Goal: Check status: Check status

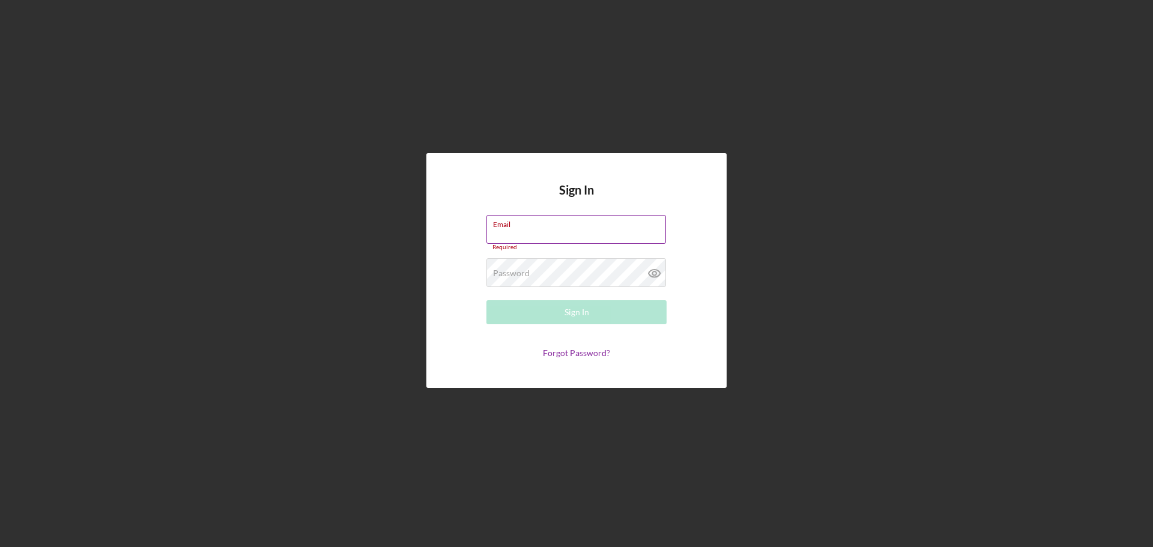
type input "[EMAIL_ADDRESS][DOMAIN_NAME]"
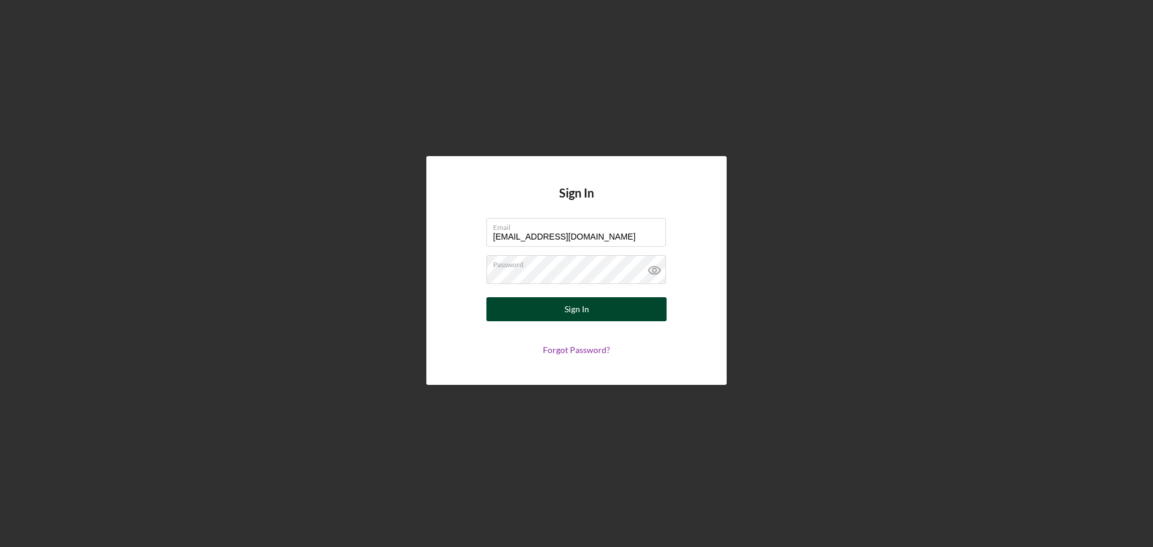
click at [558, 312] on button "Sign In" at bounding box center [576, 309] width 180 height 24
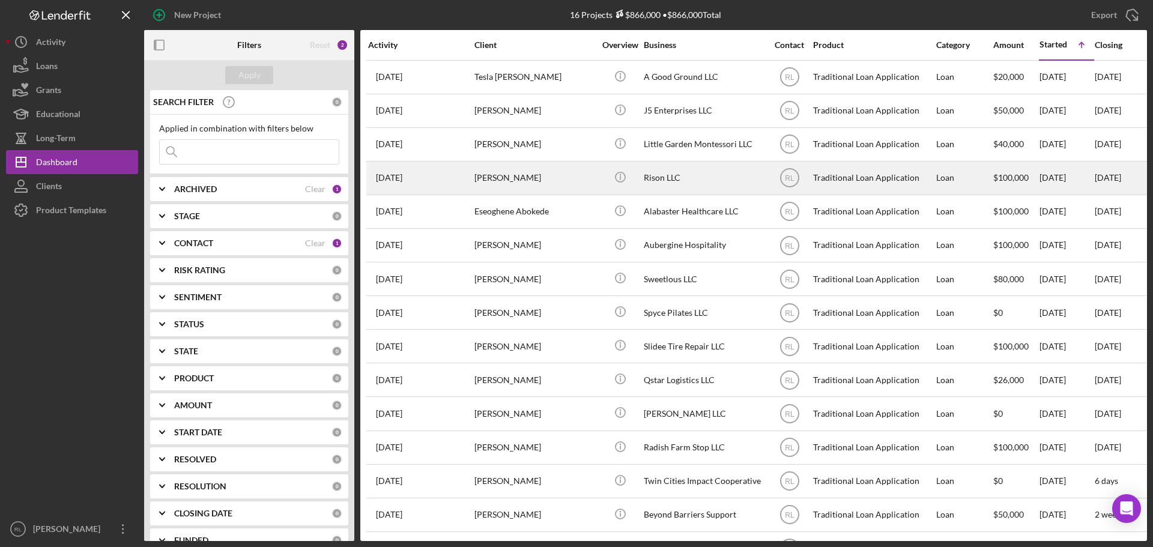
click at [545, 182] on div "[PERSON_NAME]" at bounding box center [534, 178] width 120 height 32
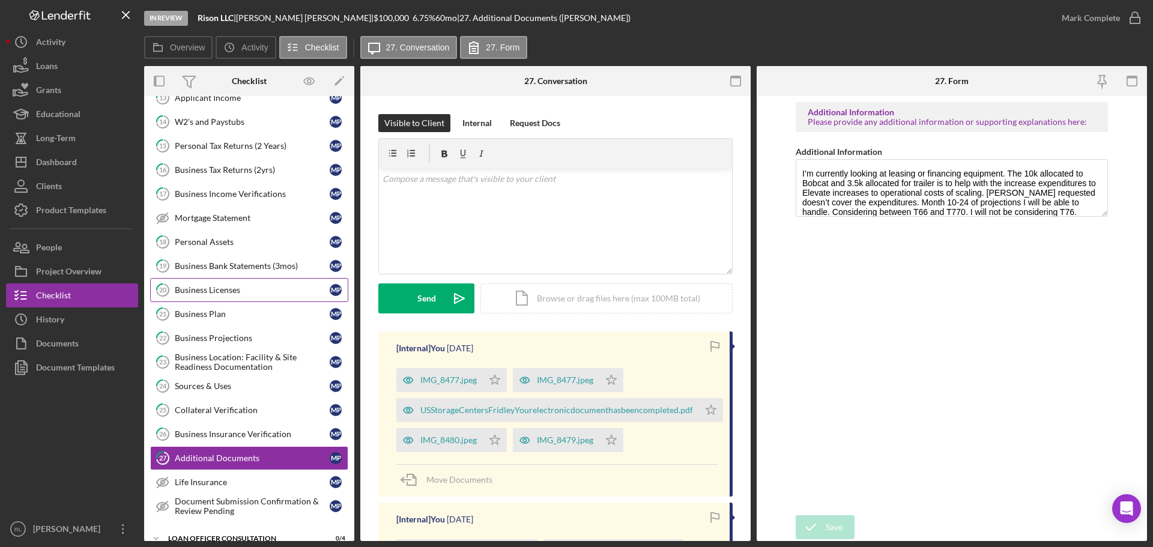
scroll to position [163, 0]
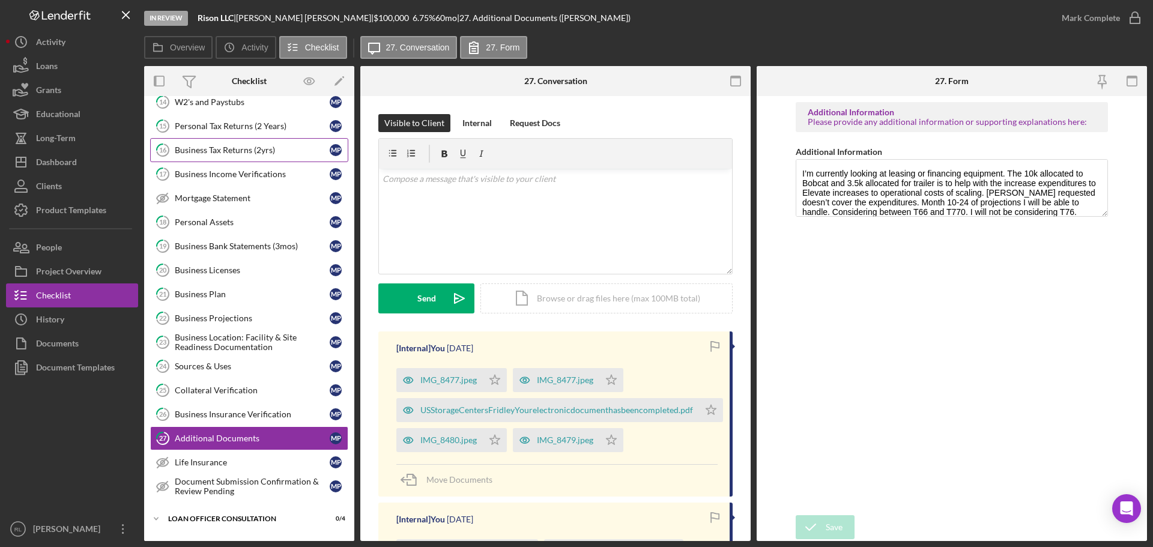
click at [243, 157] on link "16 Business Tax Returns (2yrs) M P" at bounding box center [249, 150] width 198 height 24
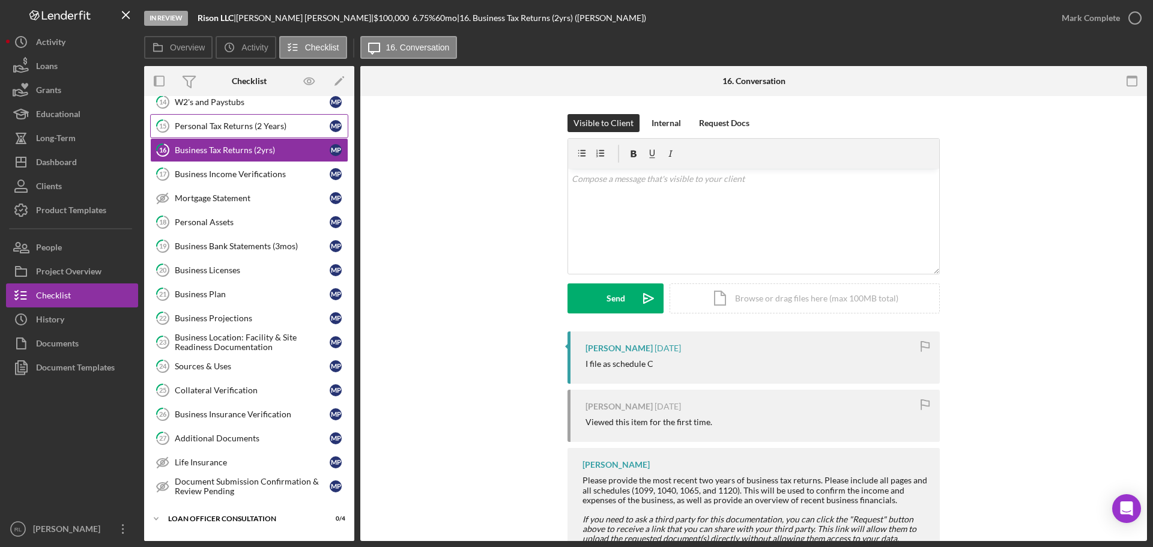
click at [256, 133] on link "15 Personal Tax Returns (2 Years) M P" at bounding box center [249, 126] width 198 height 24
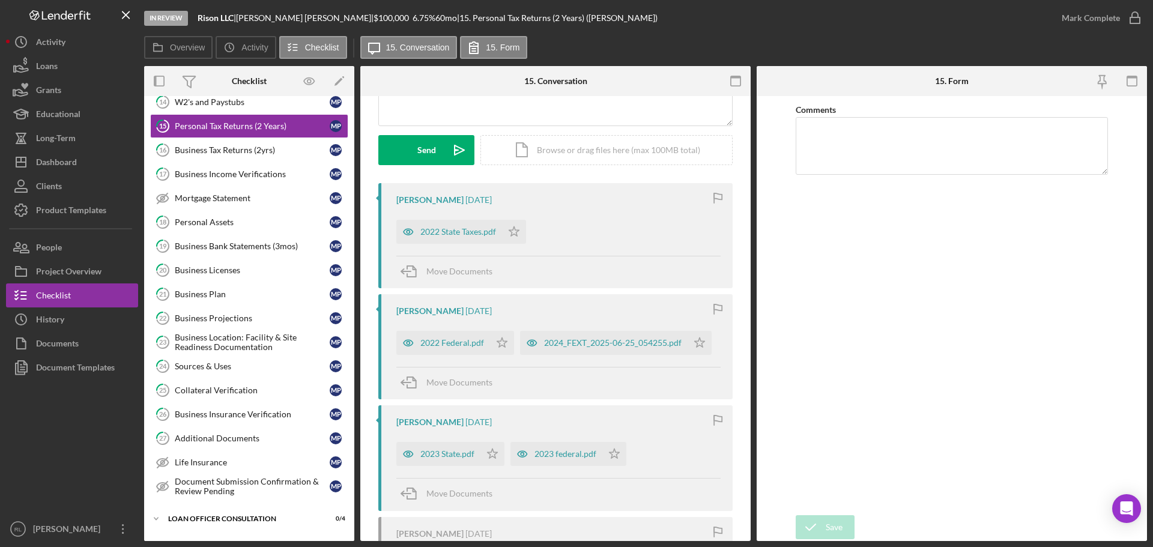
scroll to position [180, 0]
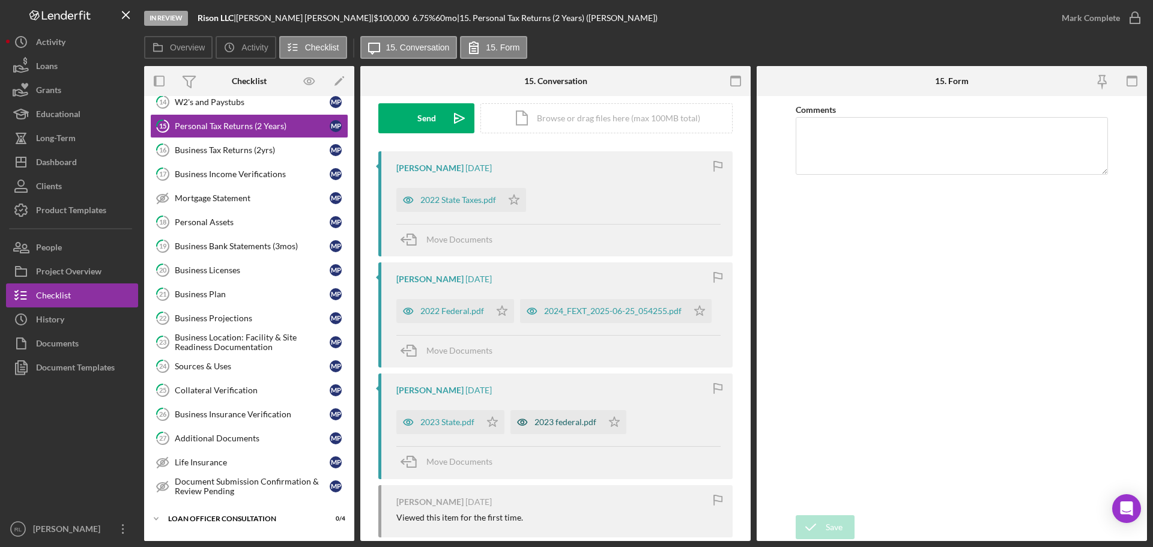
click at [551, 421] on div "2023 federal.pdf" at bounding box center [565, 422] width 62 height 10
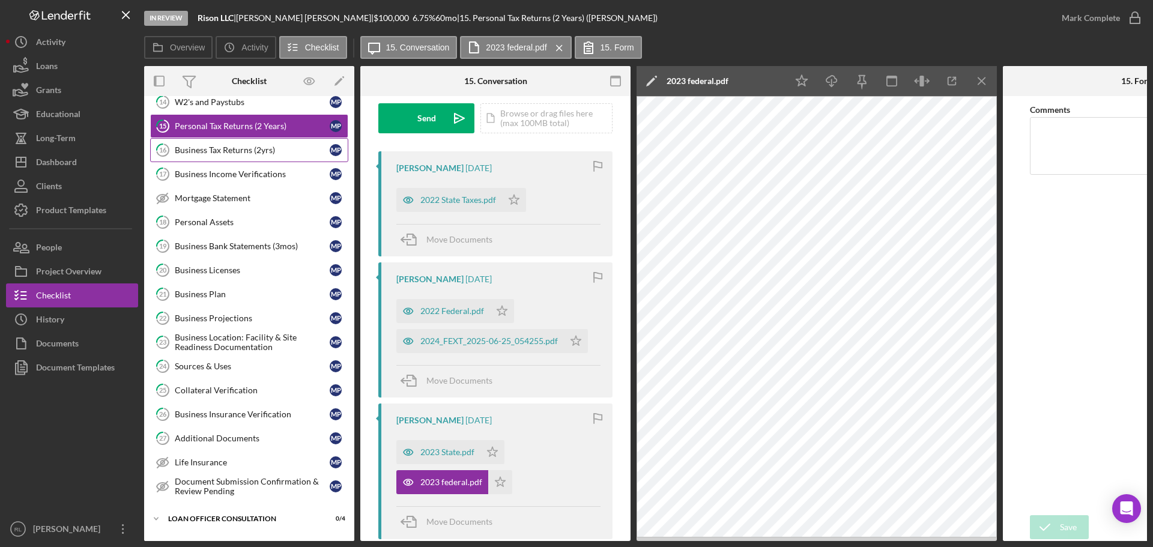
click at [241, 155] on div "Business Tax Returns (2yrs)" at bounding box center [252, 150] width 155 height 10
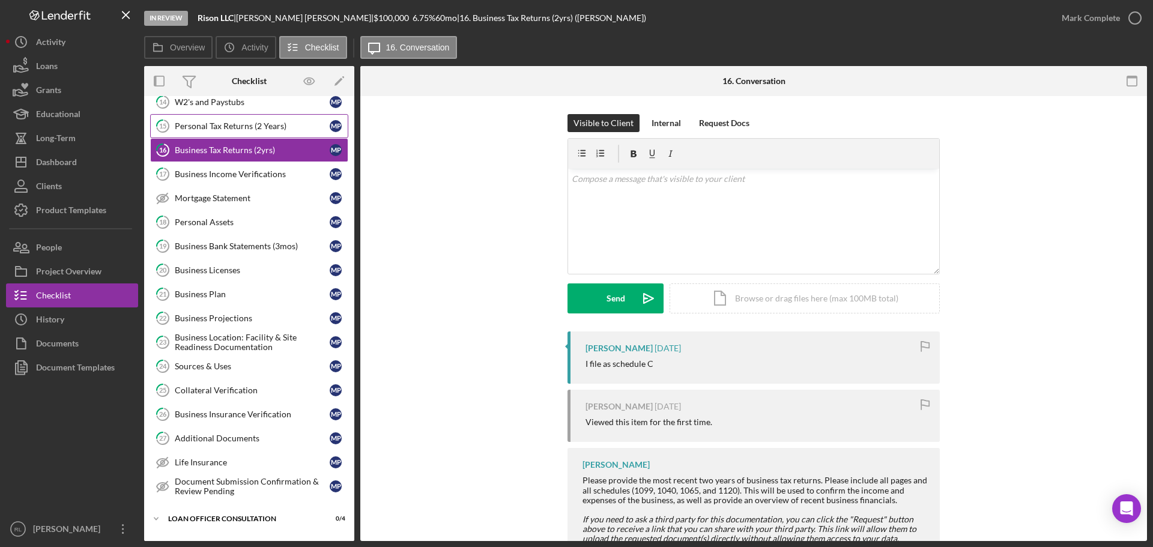
click at [268, 129] on div "Personal Tax Returns (2 Years)" at bounding box center [252, 126] width 155 height 10
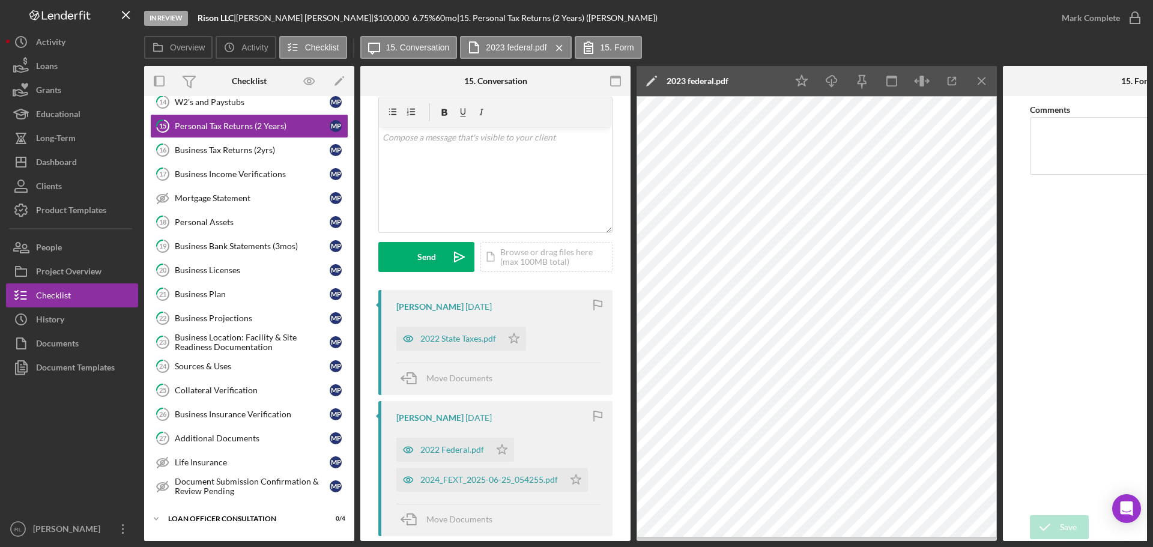
scroll to position [180, 0]
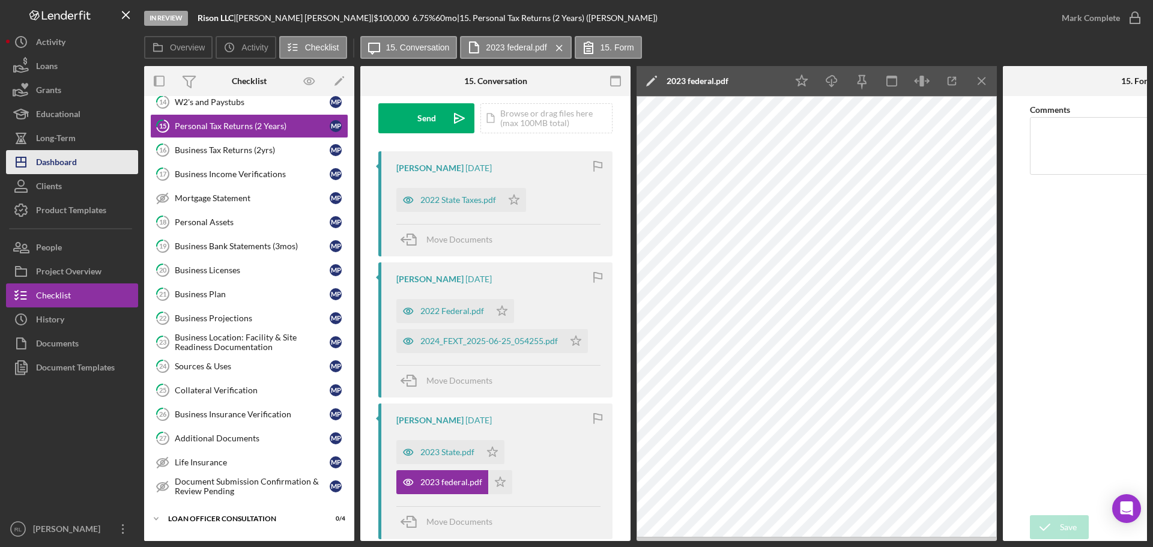
click at [76, 160] on div "Dashboard" at bounding box center [56, 163] width 41 height 27
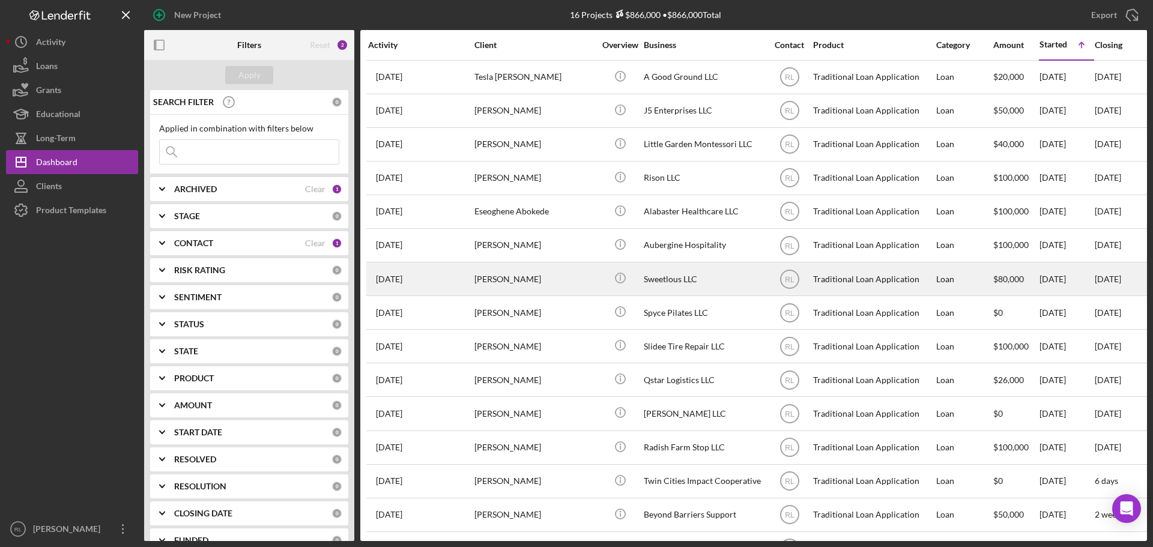
click at [556, 276] on div "[PERSON_NAME]" at bounding box center [534, 279] width 120 height 32
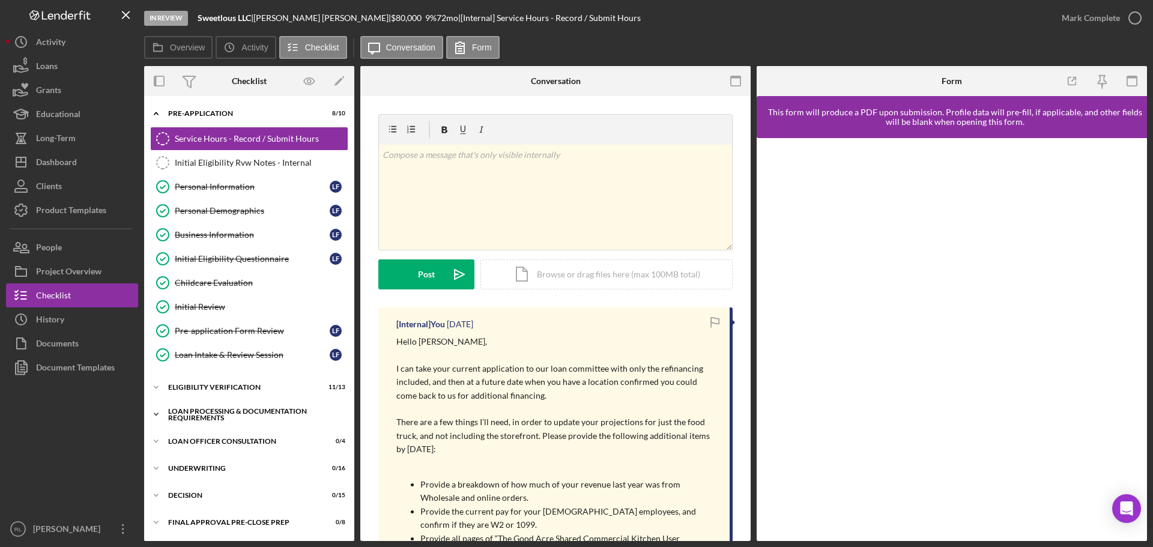
click at [213, 419] on div "Loan Processing & Documentation Requirements" at bounding box center [253, 415] width 171 height 14
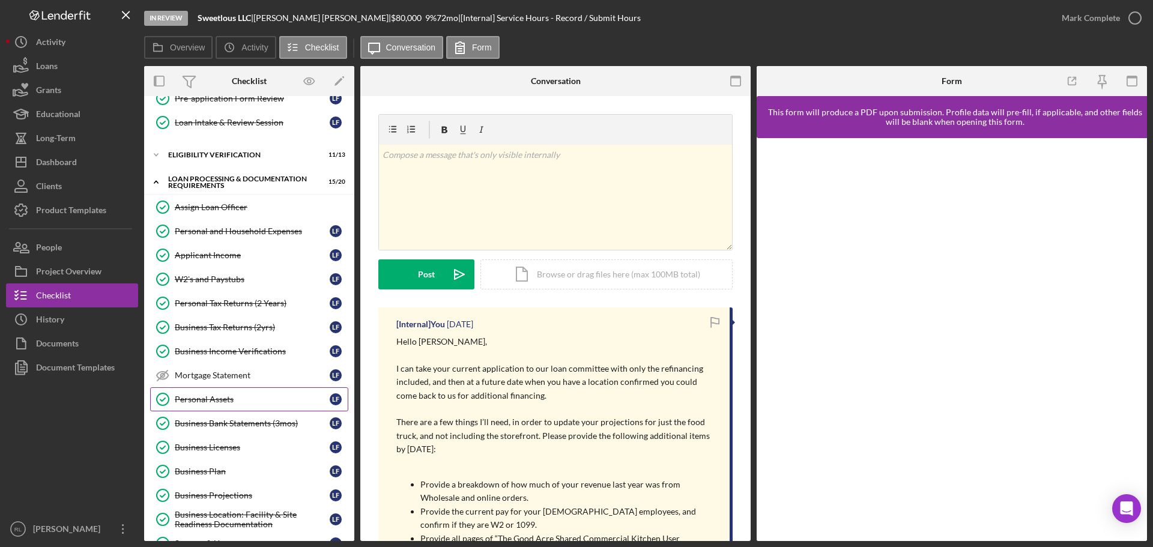
scroll to position [240, 0]
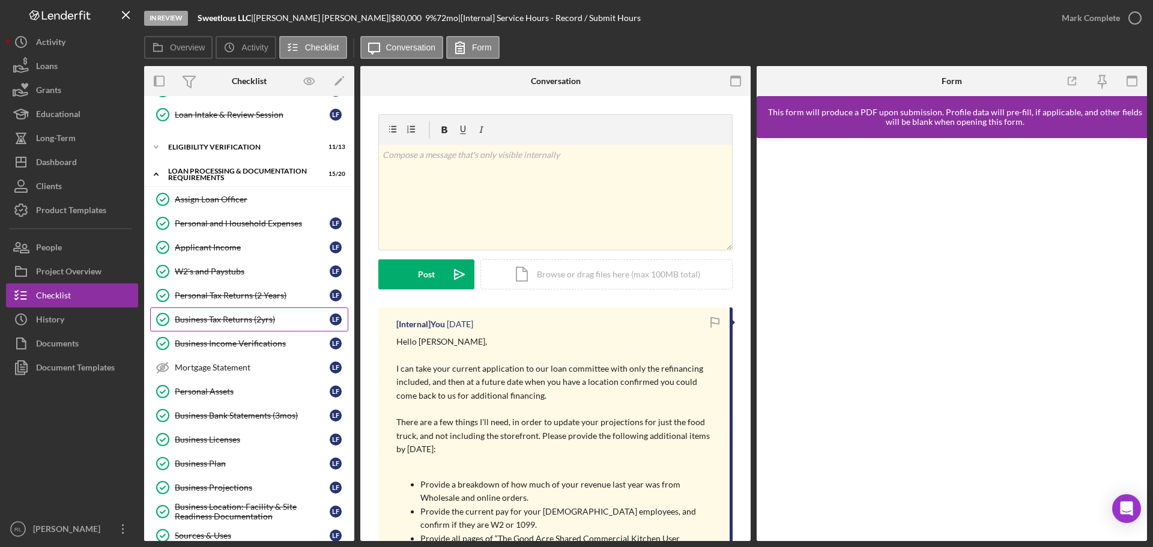
click at [245, 319] on div "Business Tax Returns (2yrs)" at bounding box center [252, 320] width 155 height 10
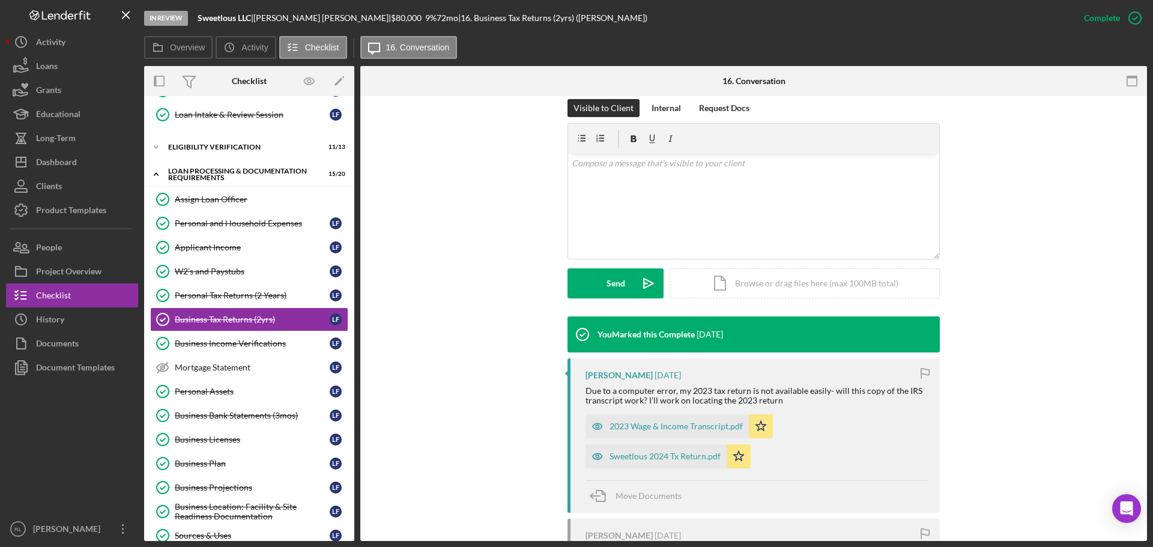
scroll to position [240, 0]
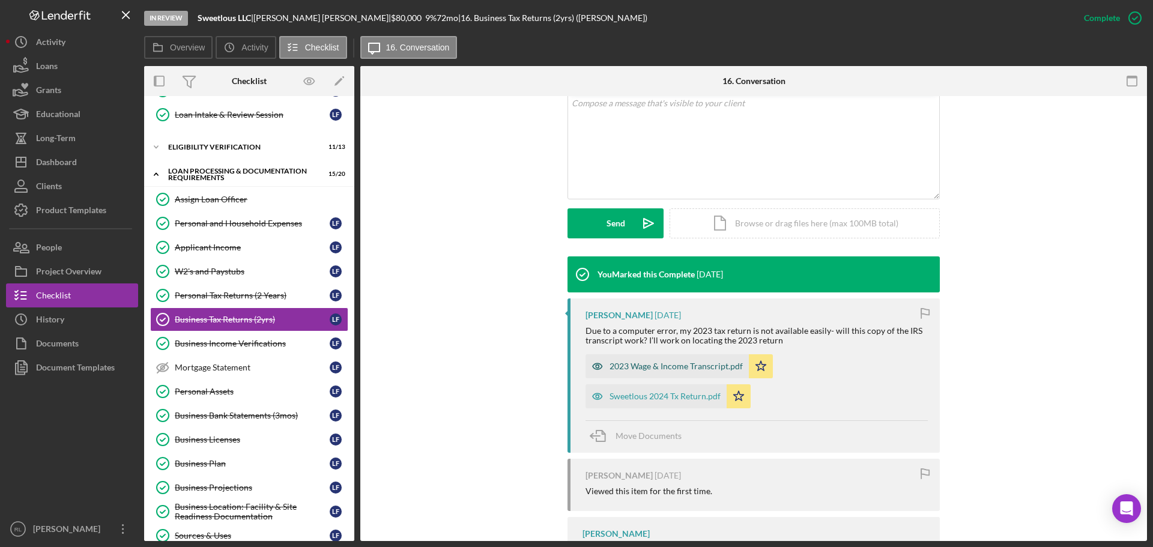
click at [660, 367] on div "2023 Wage & Income Transcript.pdf" at bounding box center [675, 366] width 133 height 10
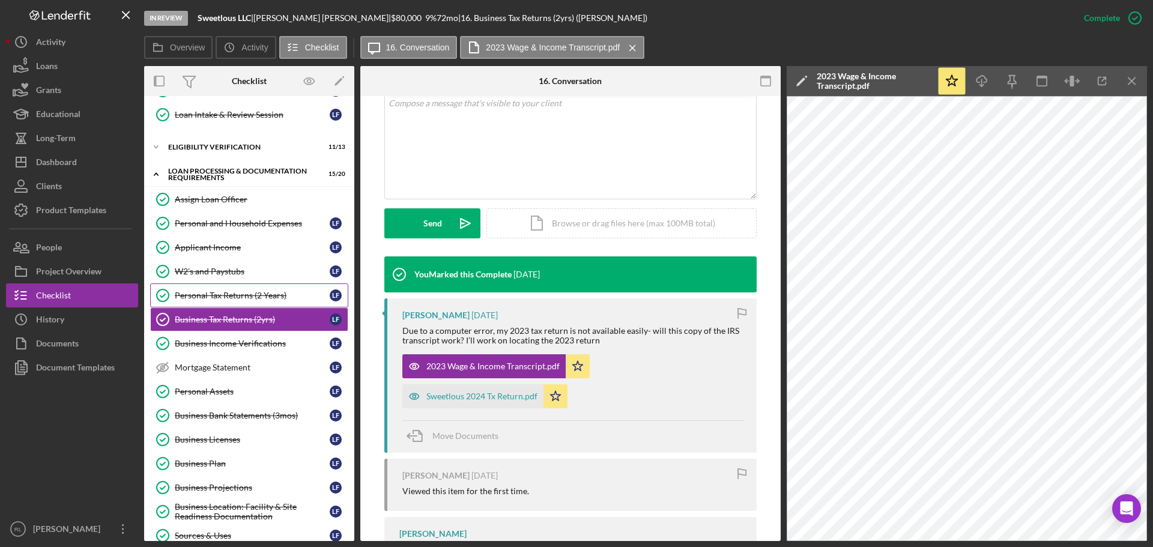
click at [220, 286] on link "Personal Tax Returns (2 Years) Personal Tax Returns (2 Years) L F" at bounding box center [249, 295] width 198 height 24
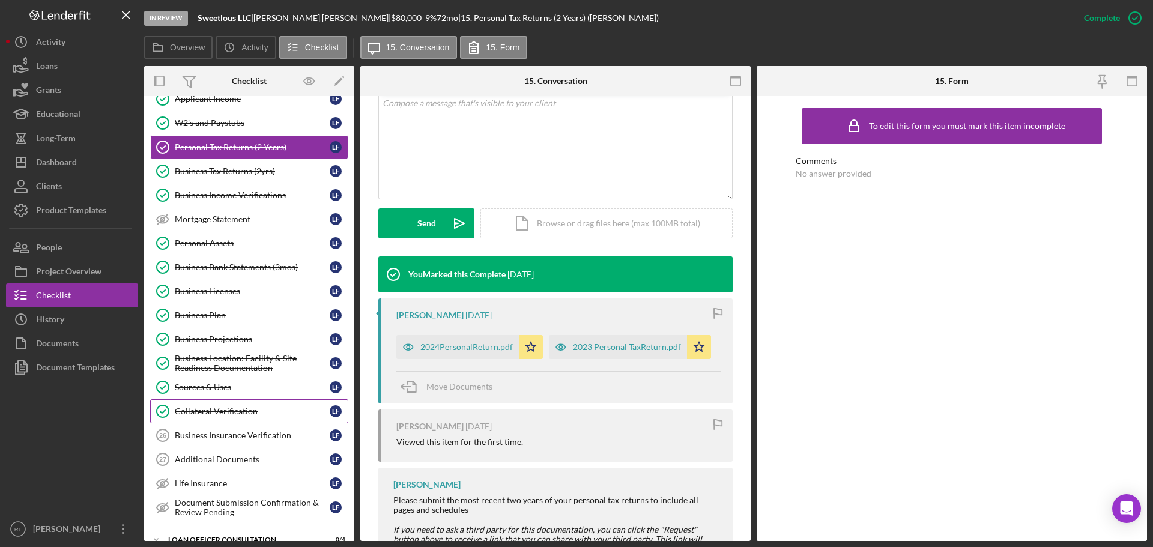
scroll to position [180, 0]
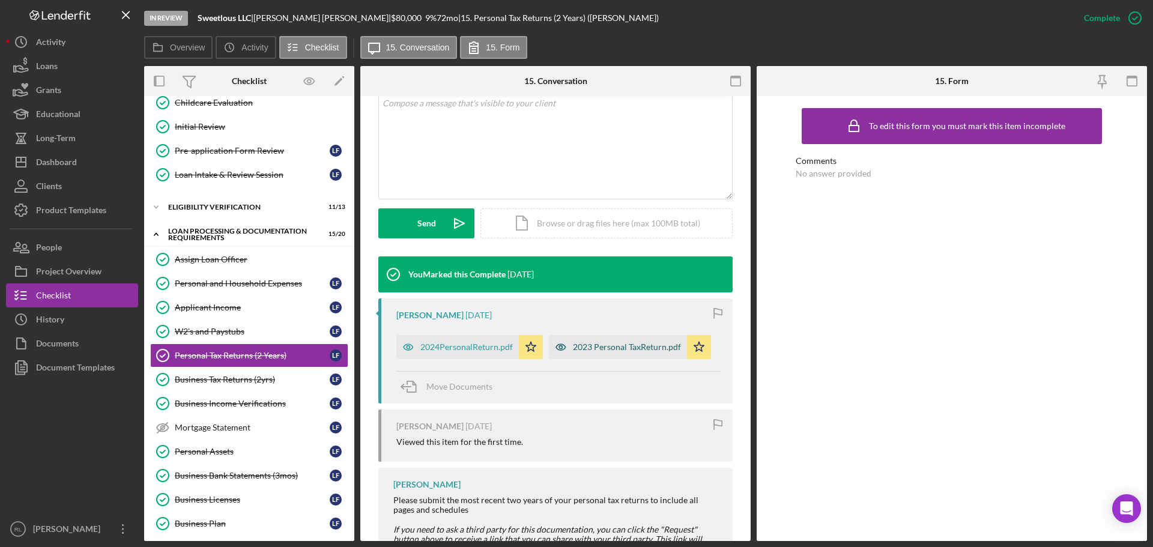
click at [590, 348] on div "2023 Personal TaxReturn.pdf" at bounding box center [627, 347] width 108 height 10
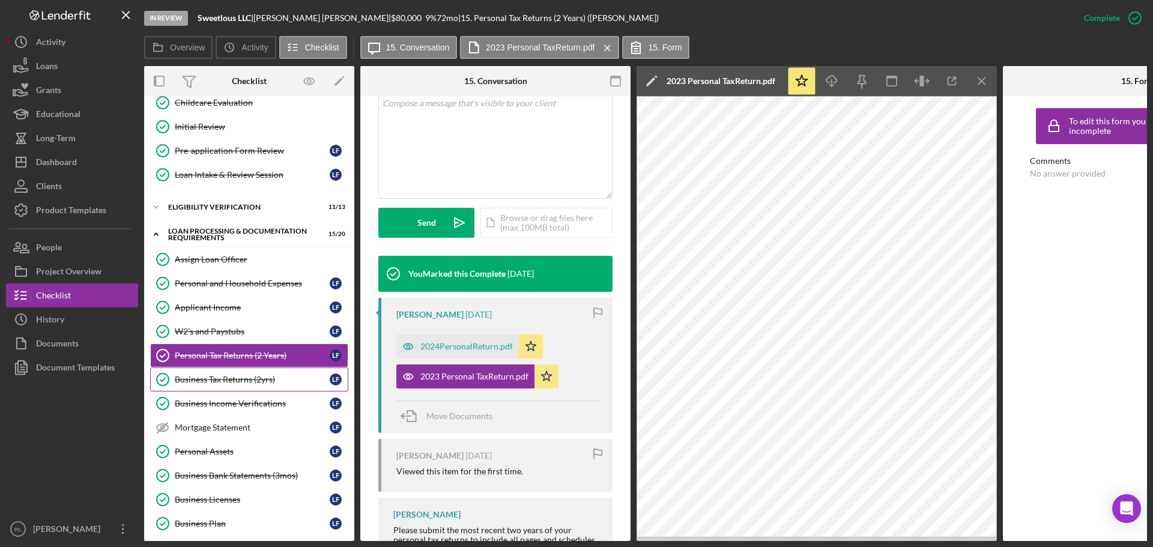
click at [224, 371] on link "Business Tax Returns (2yrs) Business Tax Returns (2yrs) L F" at bounding box center [249, 379] width 198 height 24
